Goal: Task Accomplishment & Management: Use online tool/utility

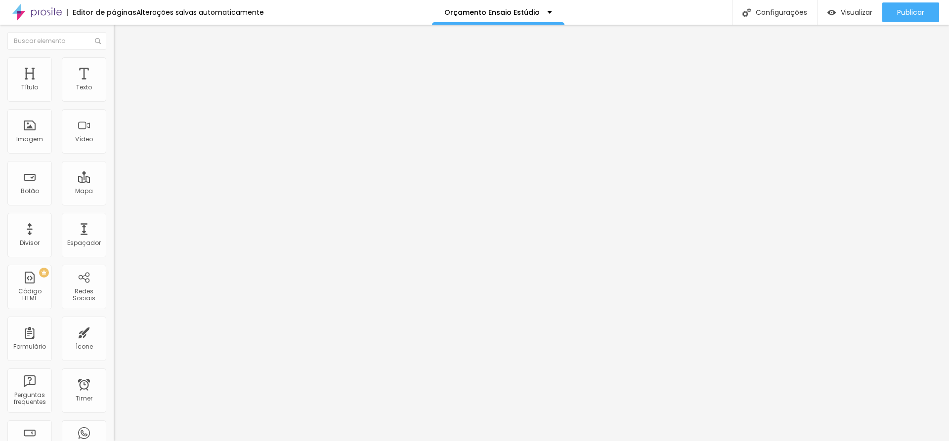
type input "79"
type input "78"
type input "77"
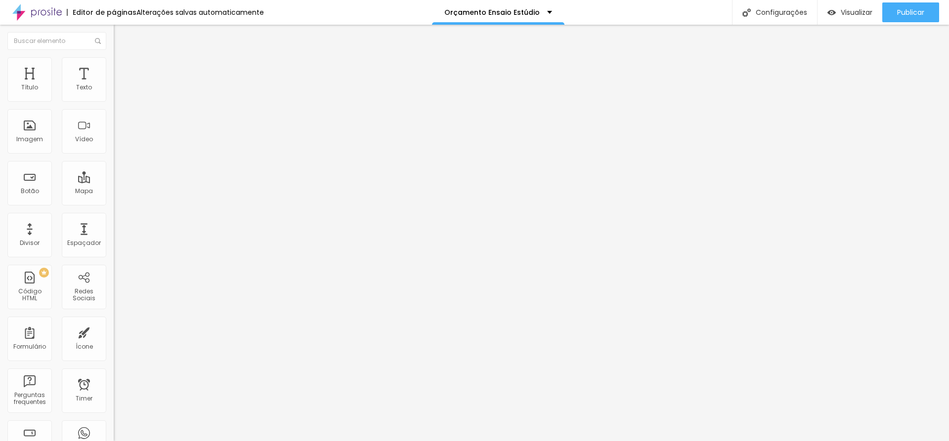
type input "77"
type input "75"
type input "73"
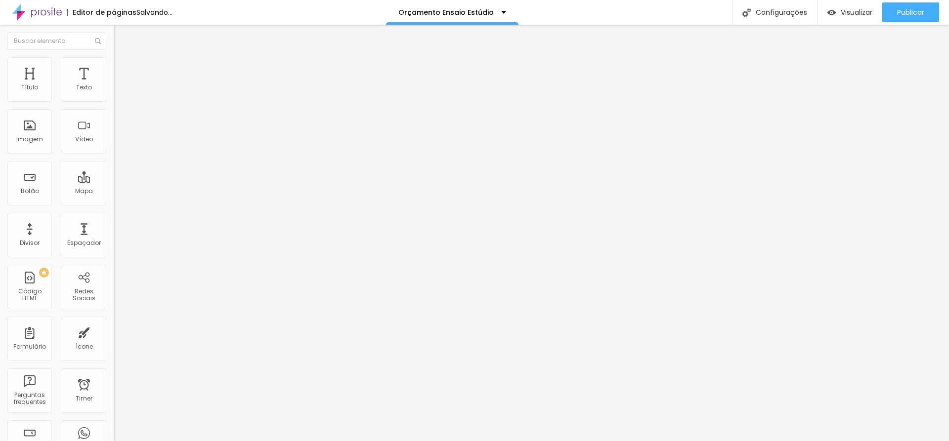
type input "70"
type input "69"
type input "68"
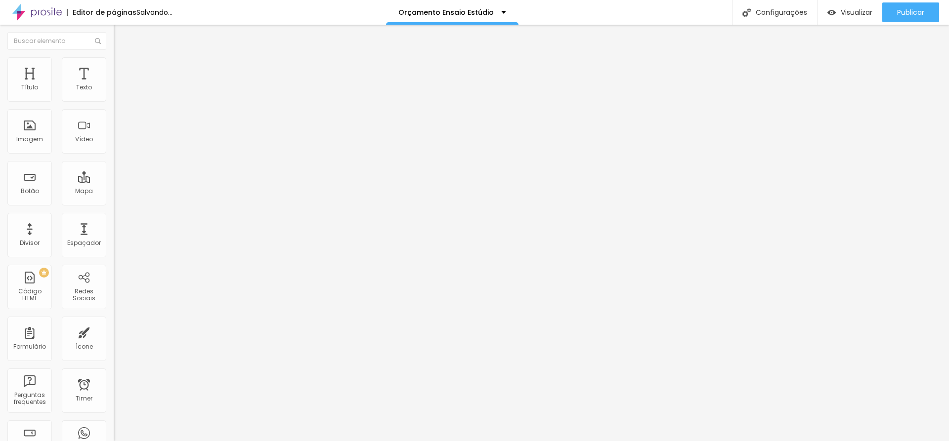
type input "68"
type input "67"
type input "66"
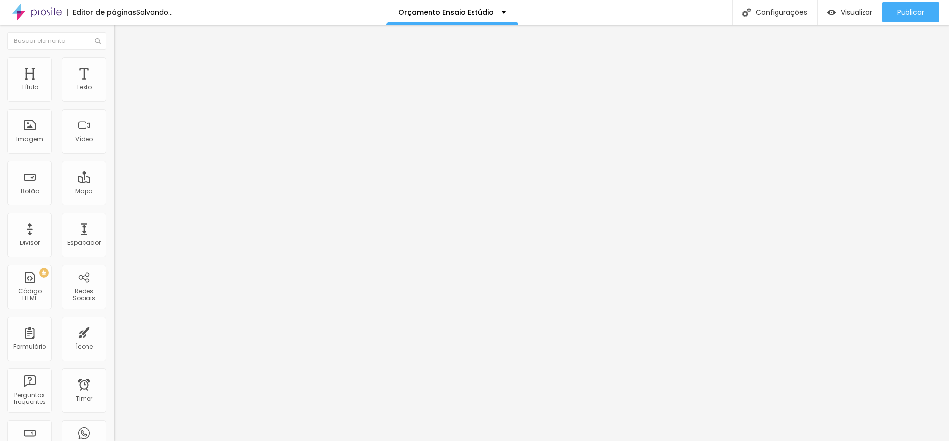
type input "65"
type input "64"
type input "63"
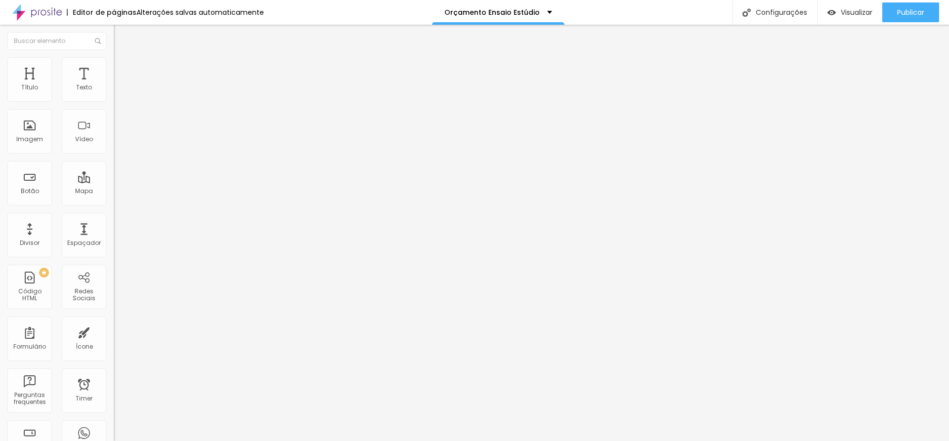
type input "63"
type input "61"
type input "59"
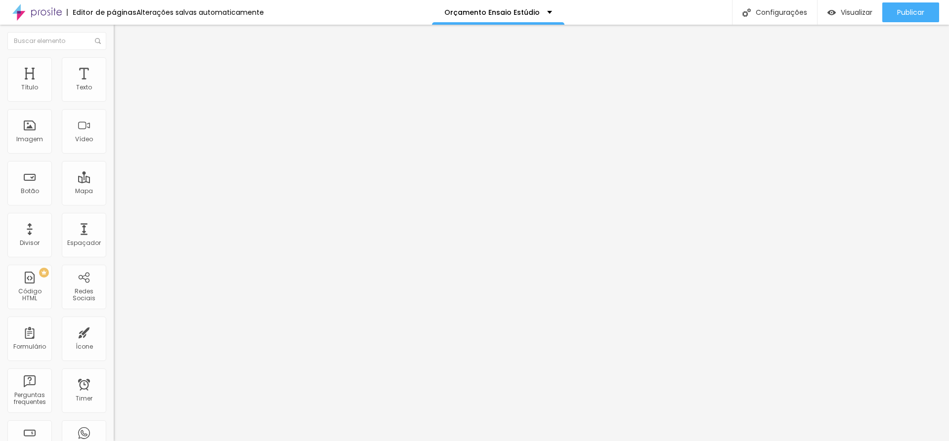
type input "58"
type input "57"
type input "56"
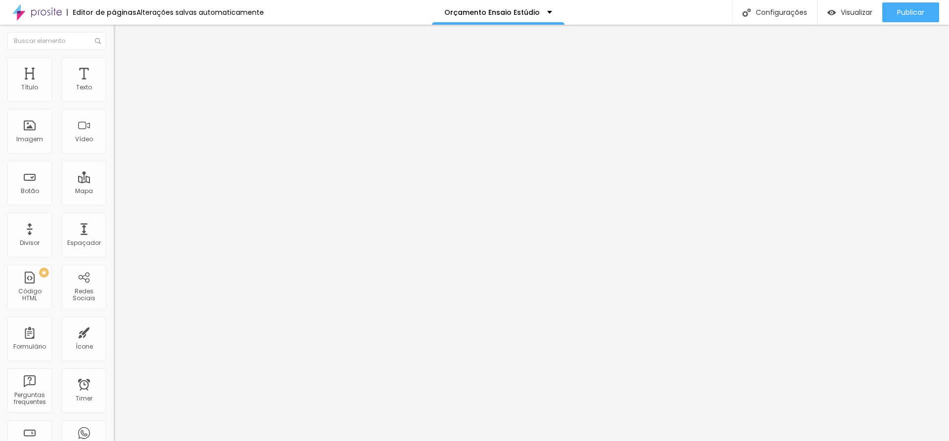
type input "56"
type input "54"
type input "53"
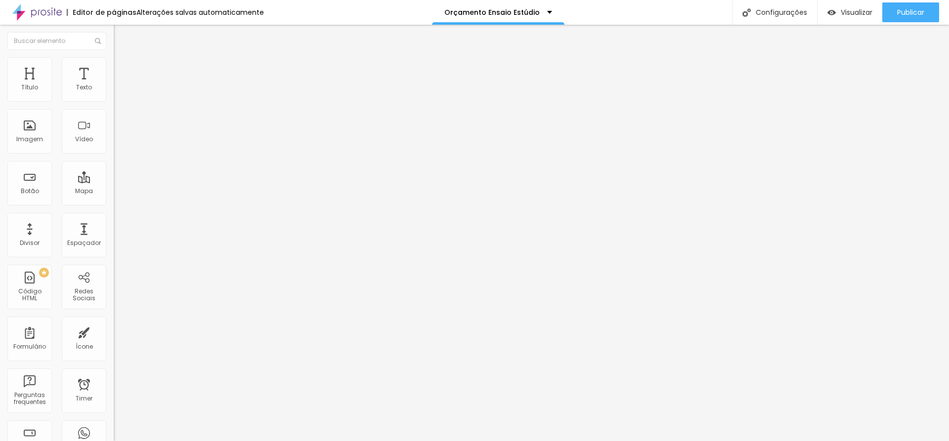
type input "52"
type input "50"
type input "49"
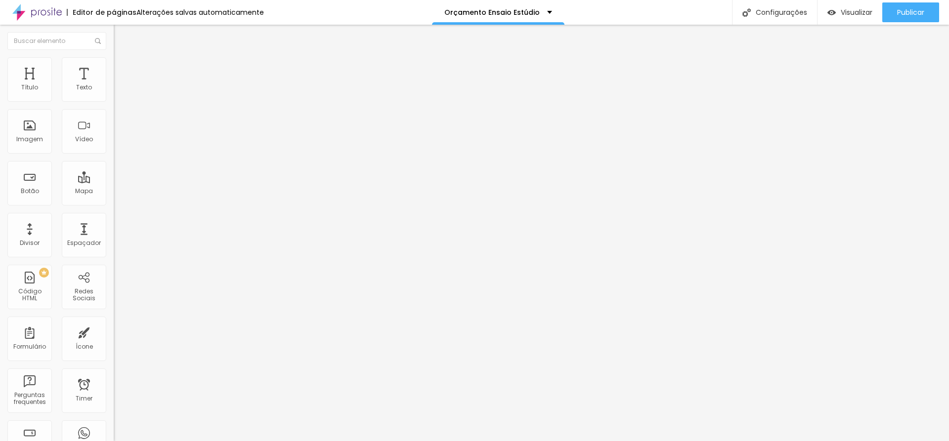
type input "49"
type input "48"
type input "47"
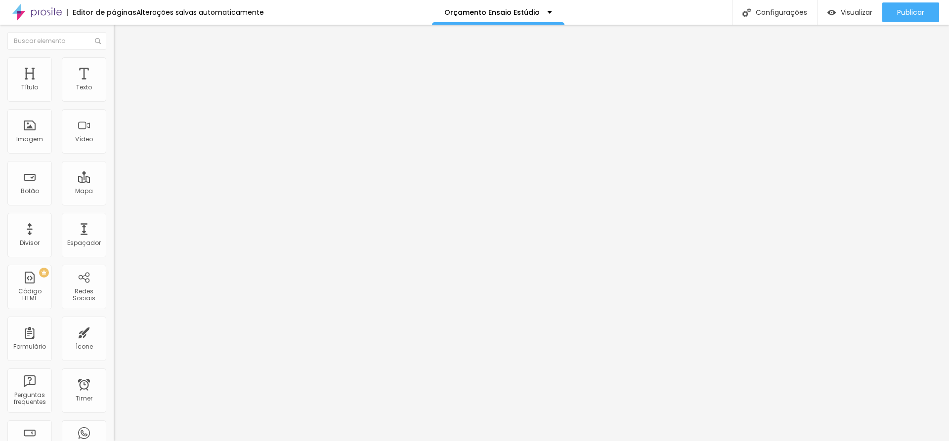
type input "46"
type input "45"
type input "44"
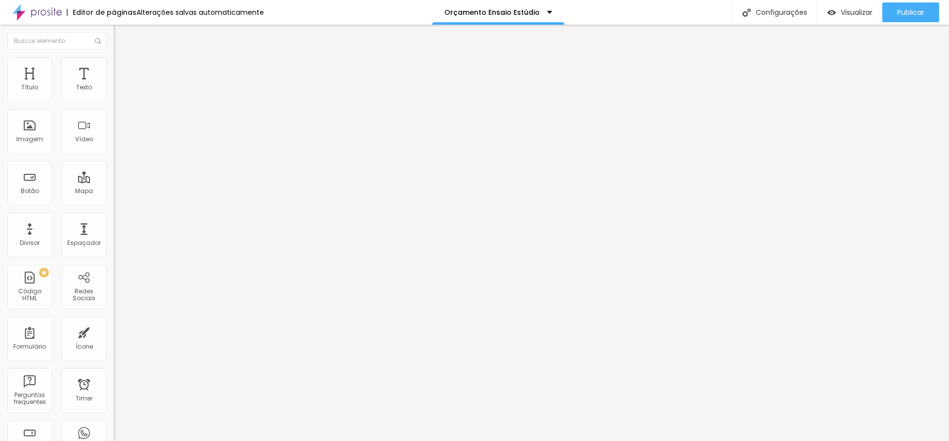
type input "44"
type input "43"
type input "42"
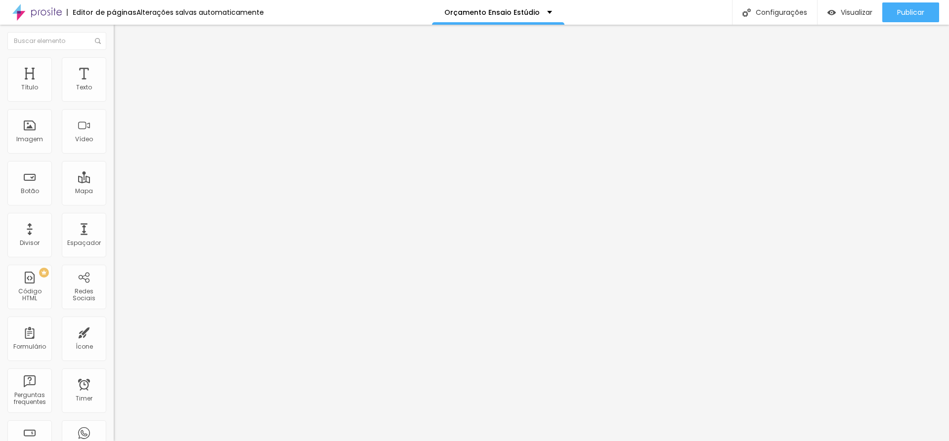
type input "41"
type input "40"
type input "39"
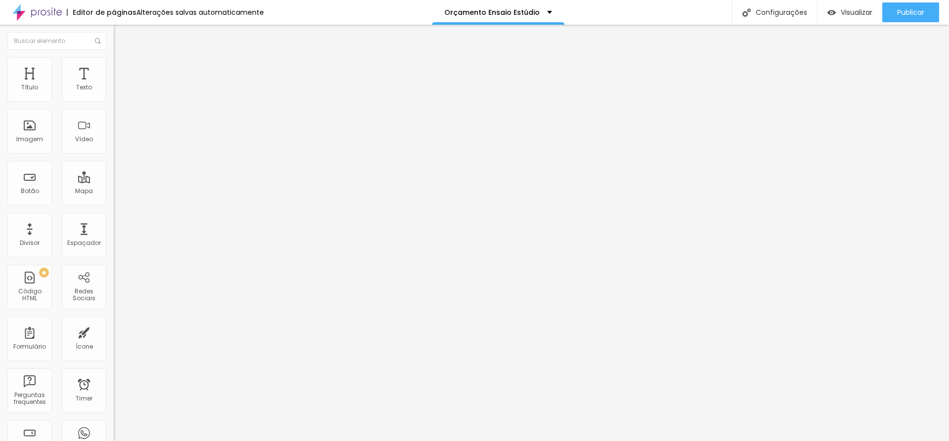
type input "39"
type input "38"
type input "37"
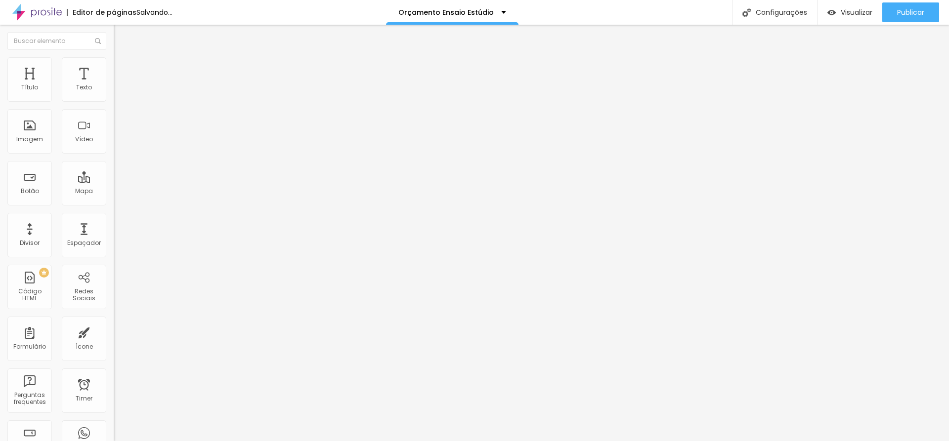
type input "36"
drag, startPoint x: 69, startPoint y: 210, endPoint x: 38, endPoint y: 213, distance: 31.3
type input "36"
click at [114, 233] on input "range" at bounding box center [146, 237] width 64 height 8
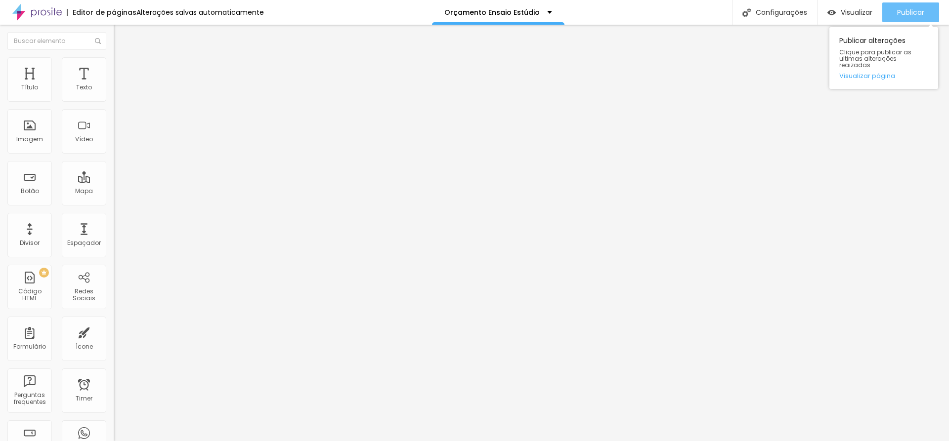
click at [899, 12] on span "Publicar" at bounding box center [910, 12] width 27 height 8
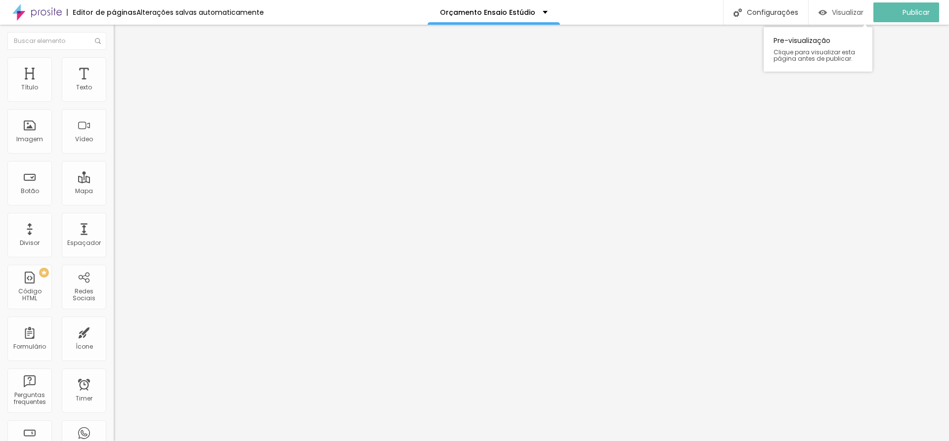
click at [863, 13] on span "Visualizar" at bounding box center [848, 12] width 32 height 8
